Goal: Browse casually

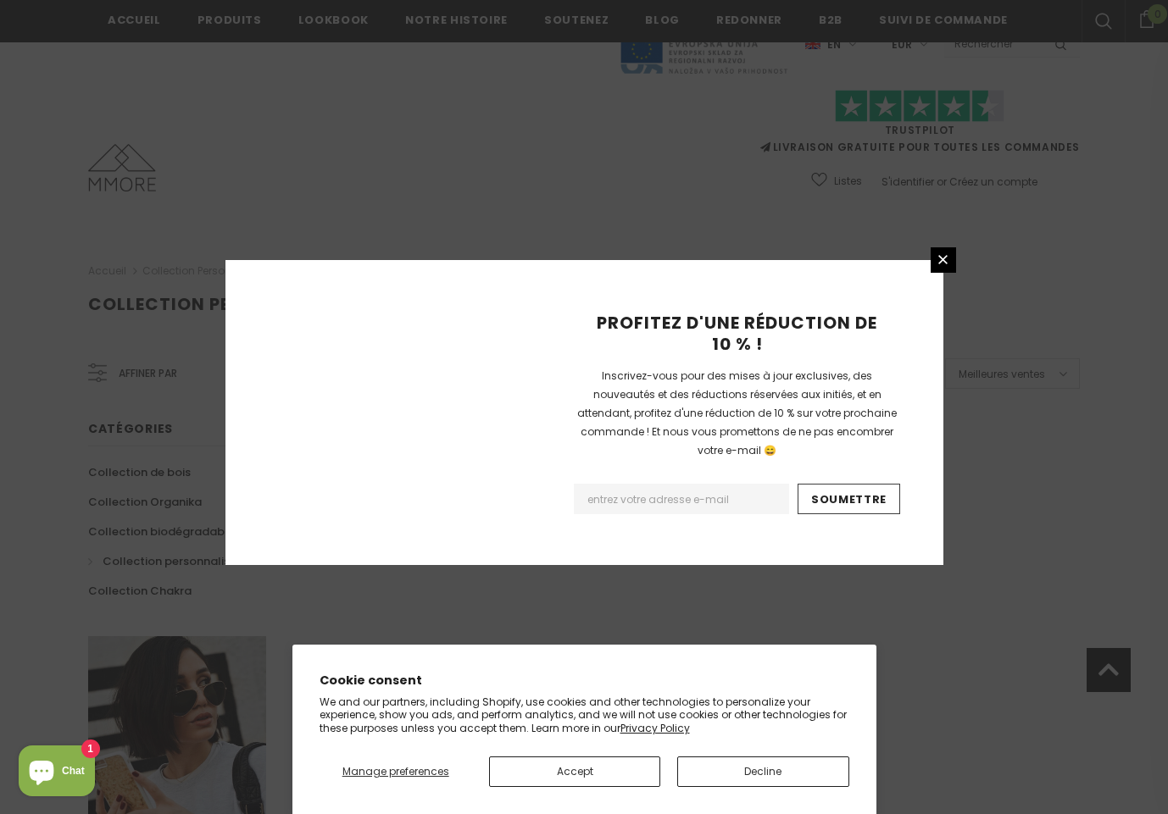
scroll to position [963, 0]
